Goal: Task Accomplishment & Management: Use online tool/utility

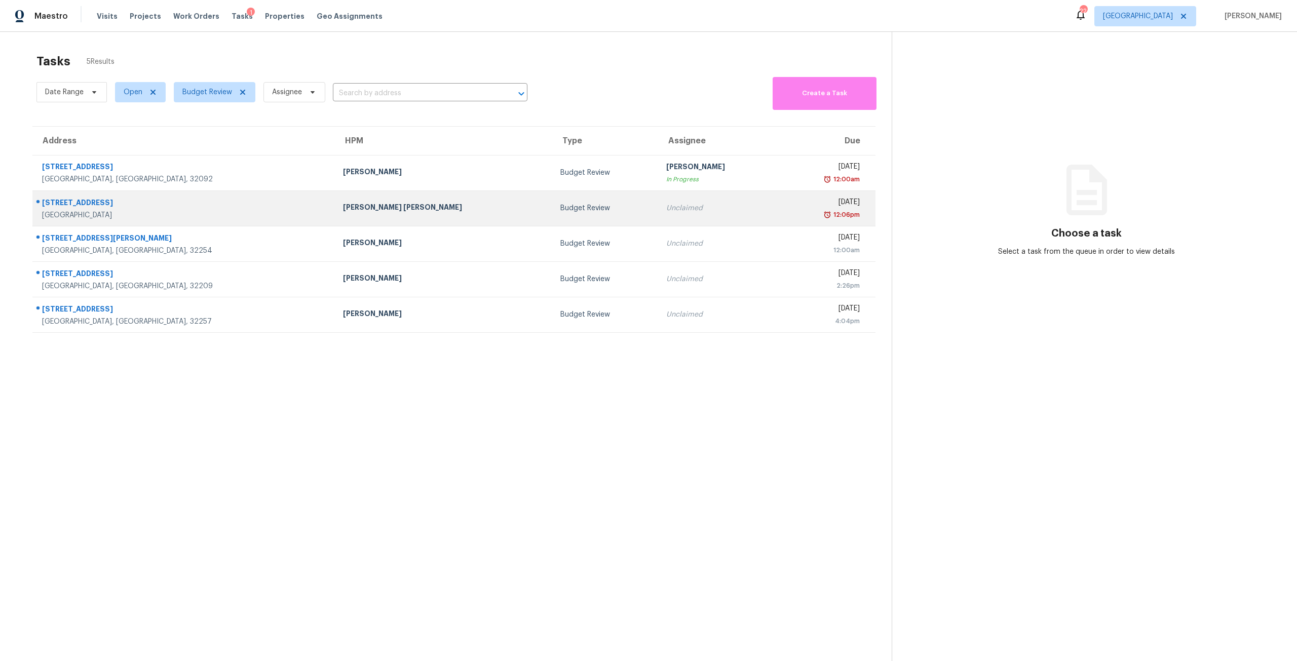
click at [787, 219] on div "12:06pm" at bounding box center [823, 215] width 73 height 10
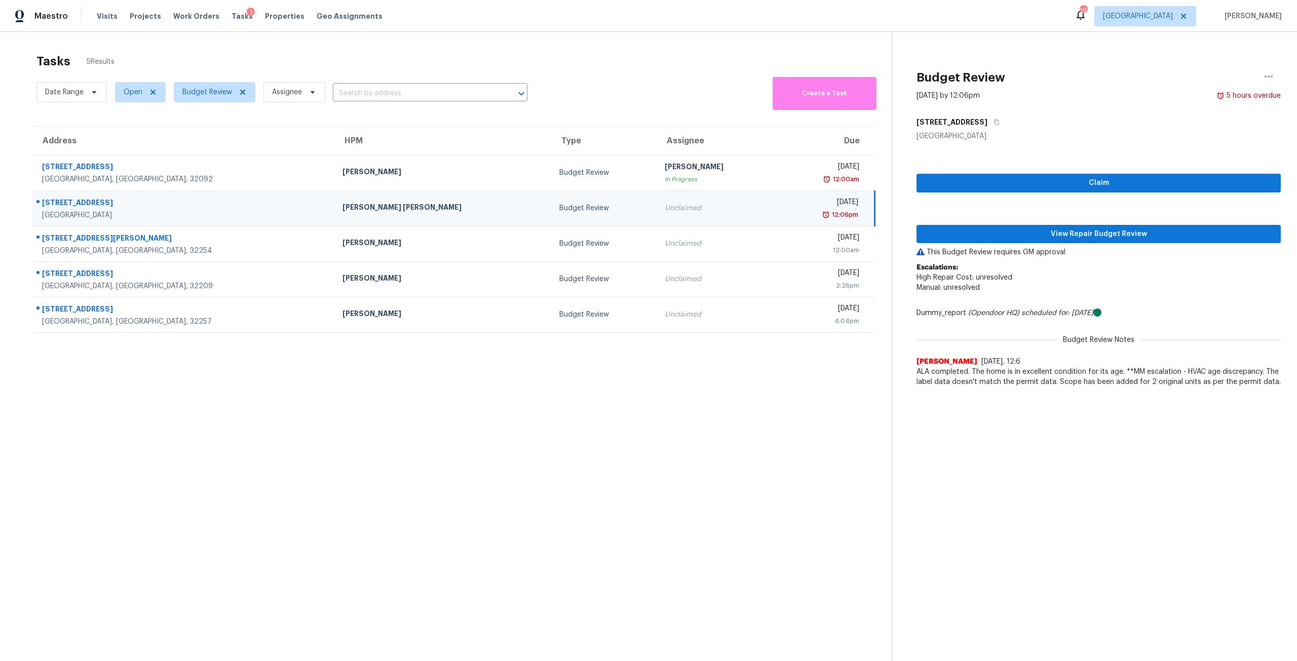
click at [785, 219] on div "12:06pm" at bounding box center [821, 215] width 73 height 10
click at [1125, 243] on button "View Repair Budget Review" at bounding box center [1098, 234] width 364 height 19
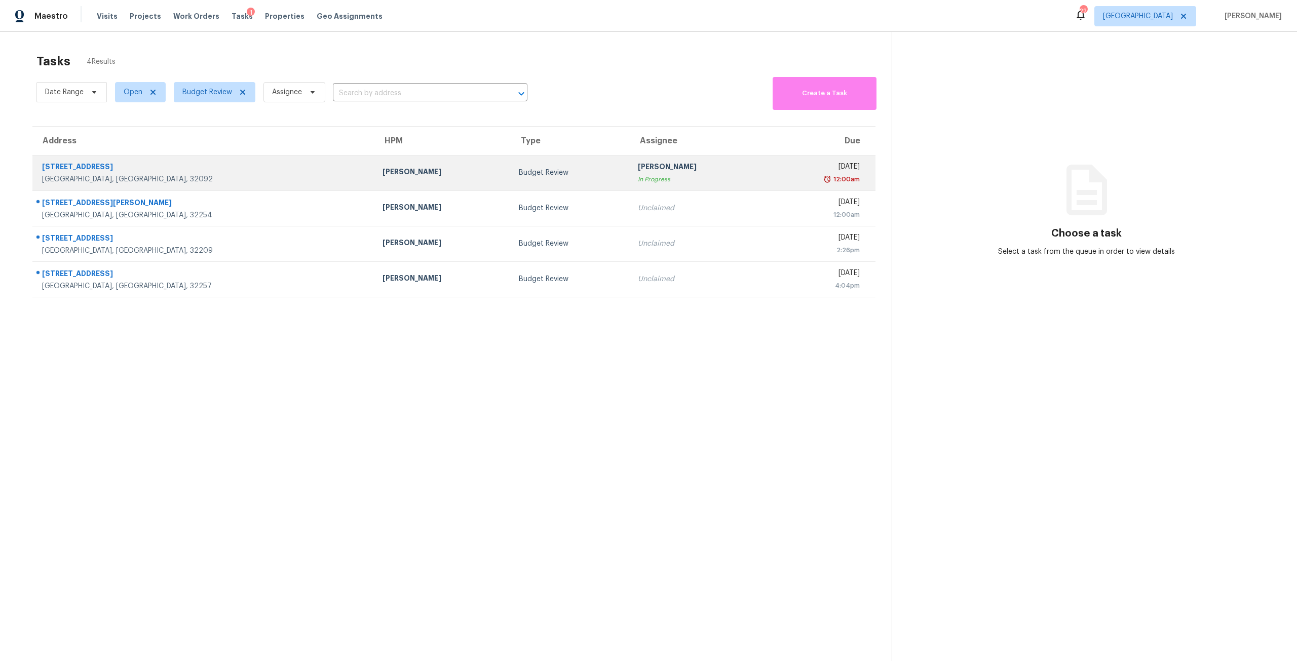
click at [374, 185] on td "[PERSON_NAME]" at bounding box center [442, 172] width 136 height 35
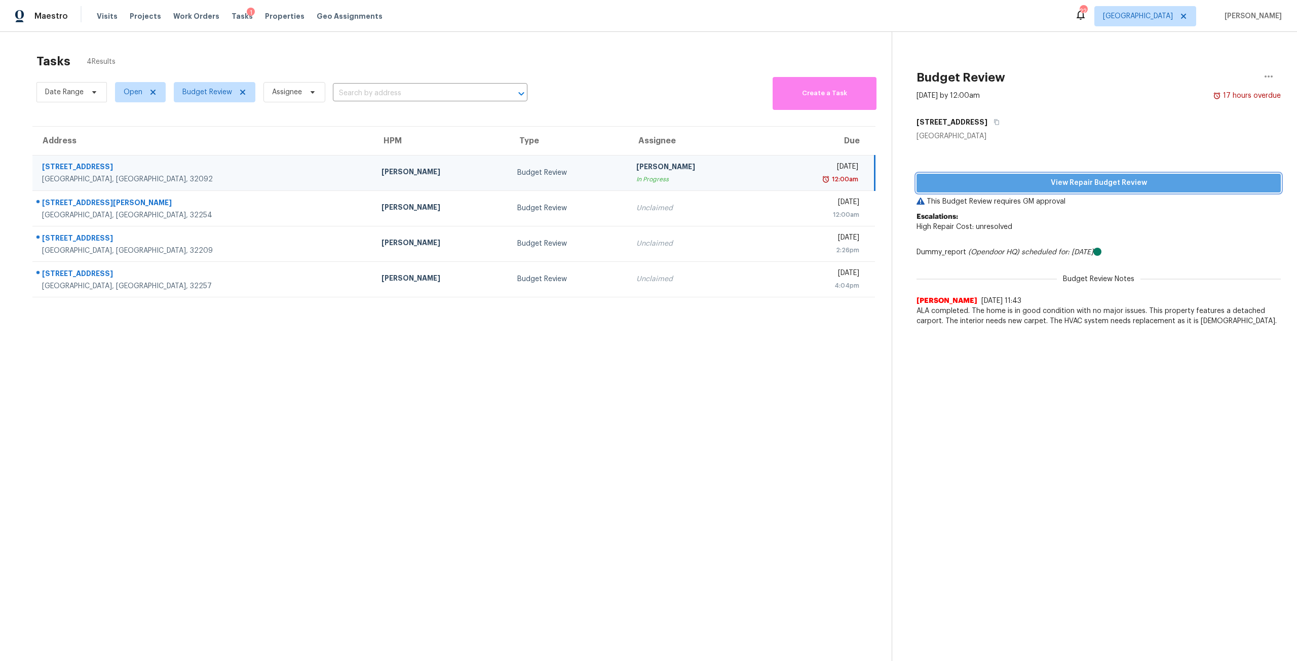
click at [954, 183] on span "View Repair Budget Review" at bounding box center [1098, 183] width 348 height 13
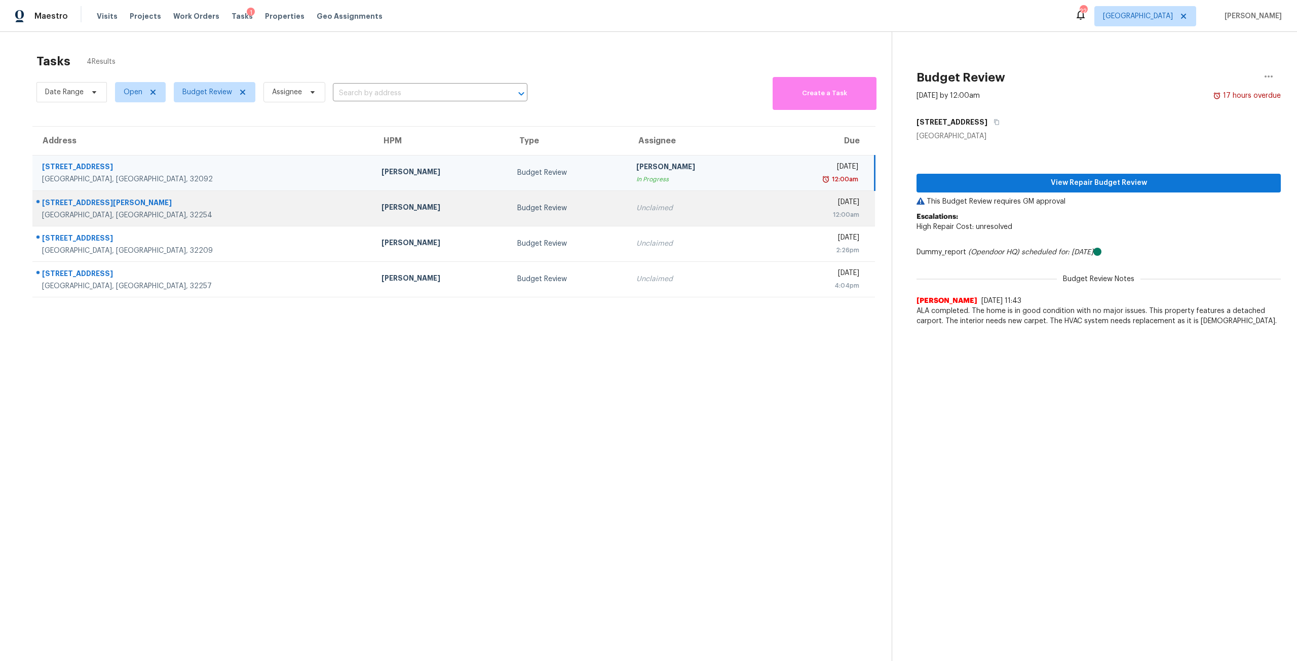
click at [509, 209] on td "Budget Review" at bounding box center [568, 207] width 119 height 35
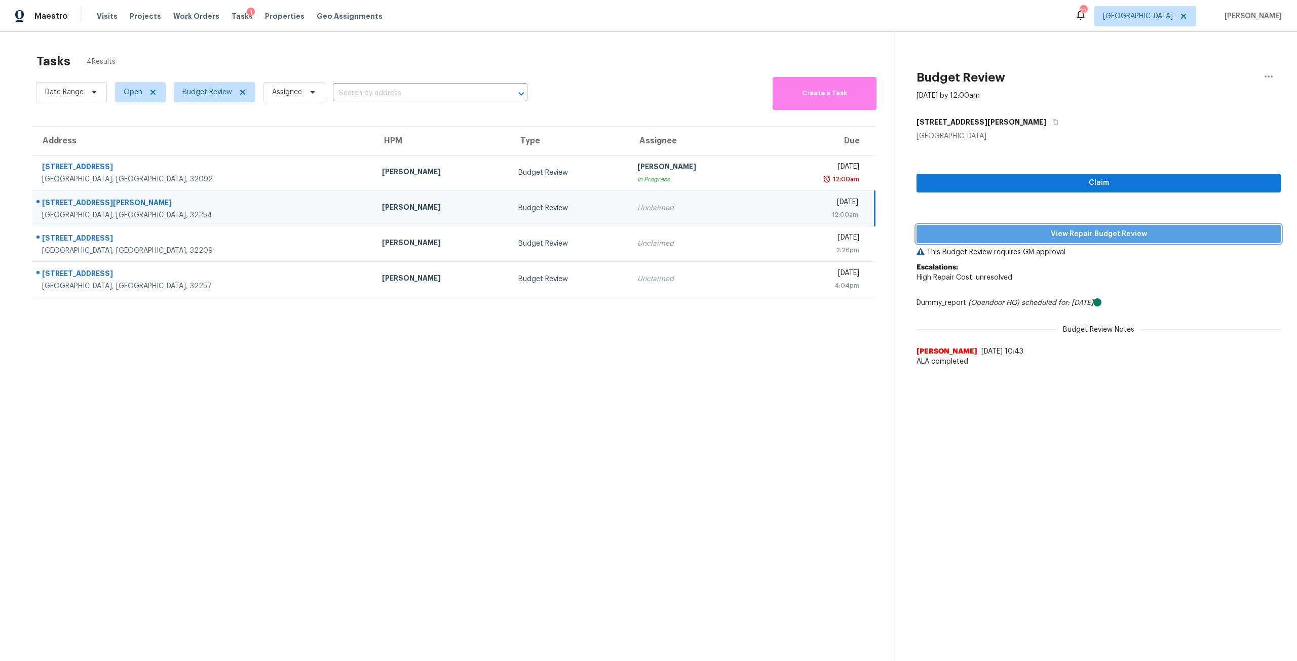
click at [1099, 232] on span "View Repair Budget Review" at bounding box center [1098, 234] width 348 height 13
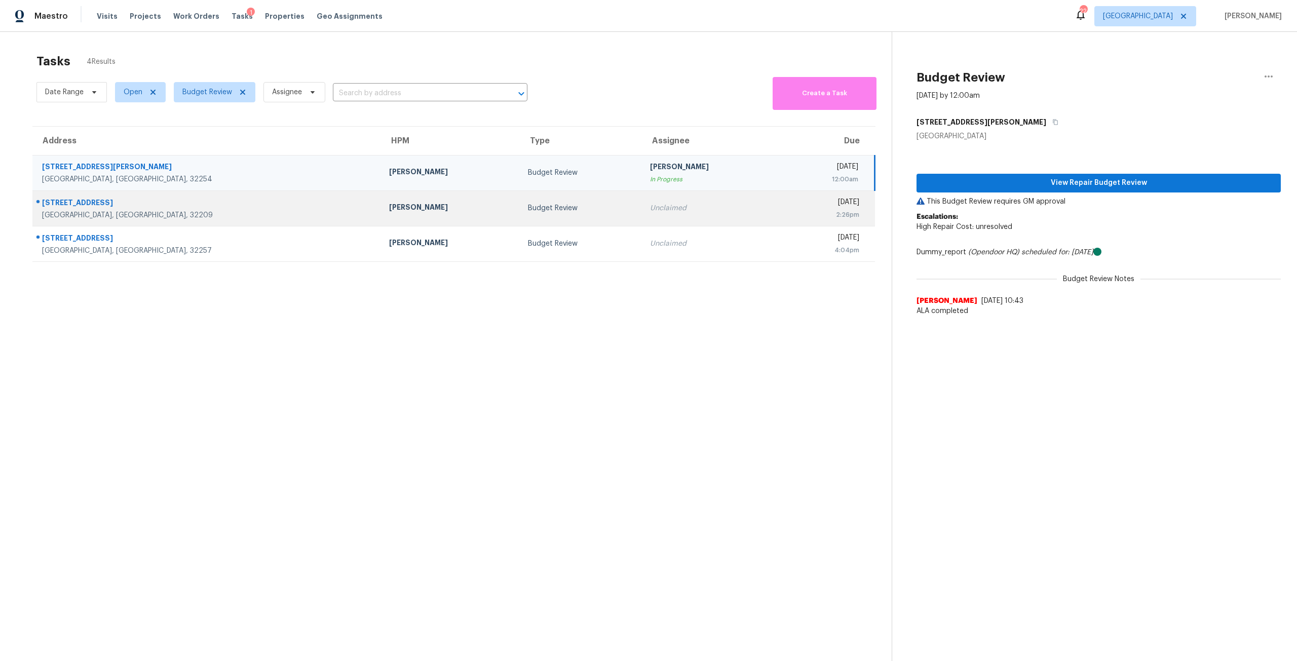
click at [520, 207] on td "Budget Review" at bounding box center [581, 207] width 122 height 35
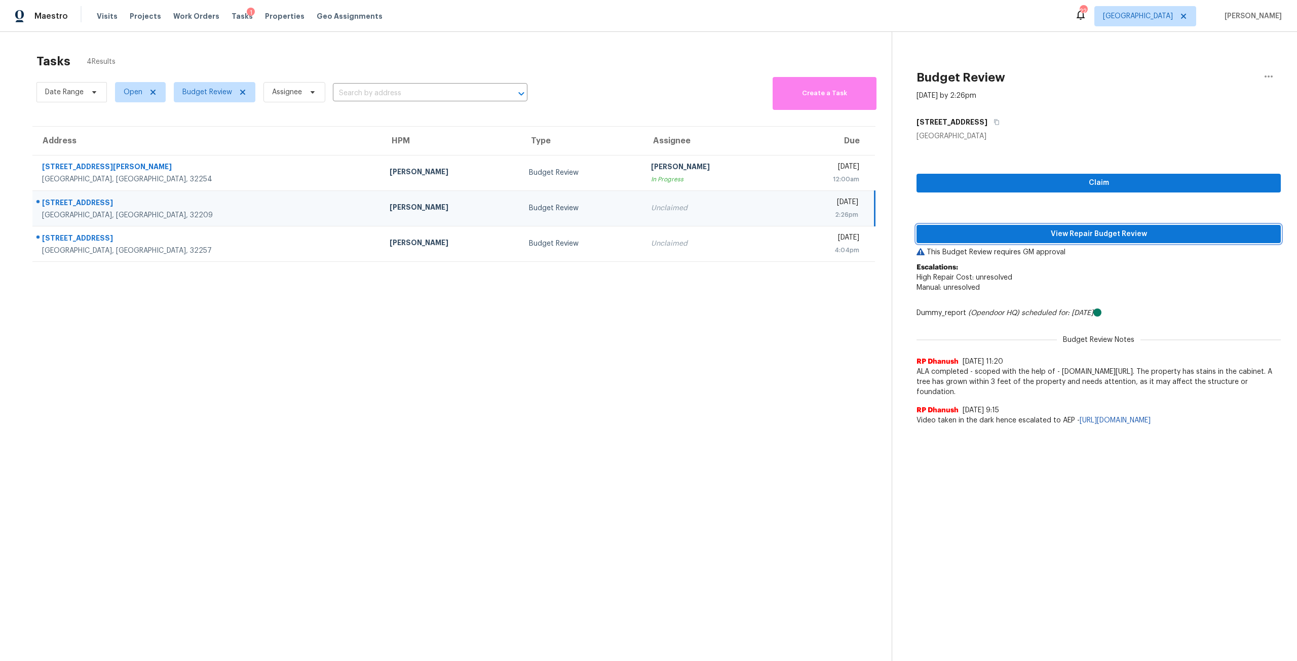
click at [976, 226] on button "View Repair Budget Review" at bounding box center [1098, 234] width 364 height 19
